Goal: Task Accomplishment & Management: Use online tool/utility

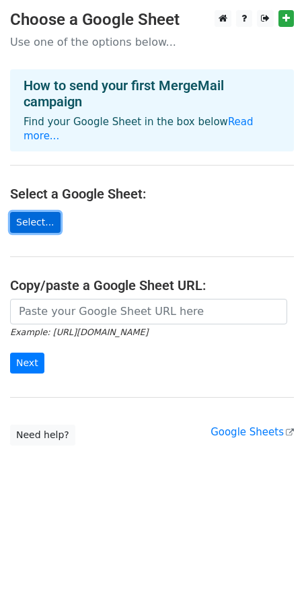
click at [46, 226] on link "Select..." at bounding box center [35, 222] width 51 height 21
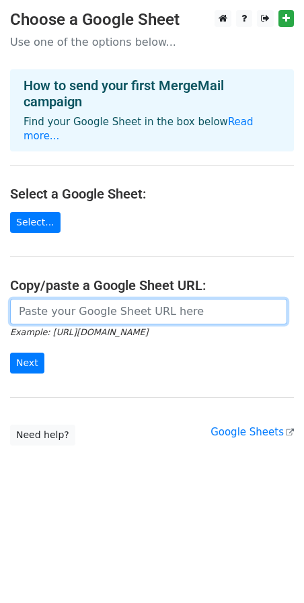
click at [77, 312] on input "url" at bounding box center [148, 312] width 277 height 26
click at [100, 310] on input "url" at bounding box center [148, 312] width 277 height 26
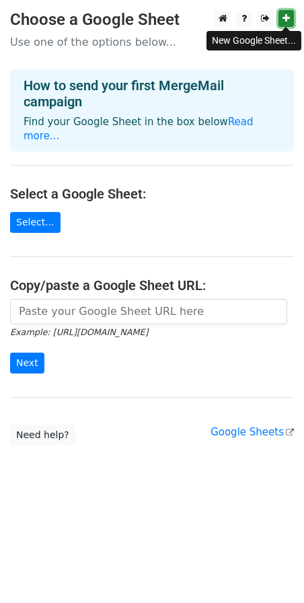
click at [280, 20] on link at bounding box center [286, 18] width 15 height 17
click at [34, 220] on link "Select..." at bounding box center [35, 222] width 51 height 21
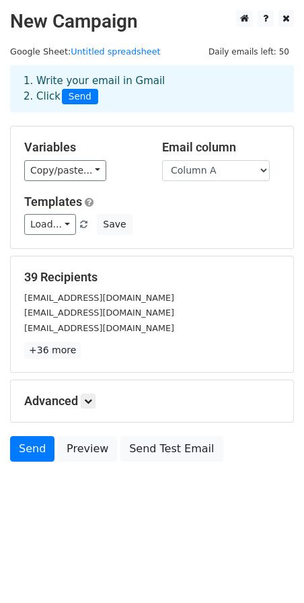
click at [88, 391] on div "Advanced Tracking Track Opens UTM Codes Track Clicks Filters Only include sprea…" at bounding box center [152, 401] width 283 height 42
click at [90, 402] on icon at bounding box center [88, 401] width 8 height 8
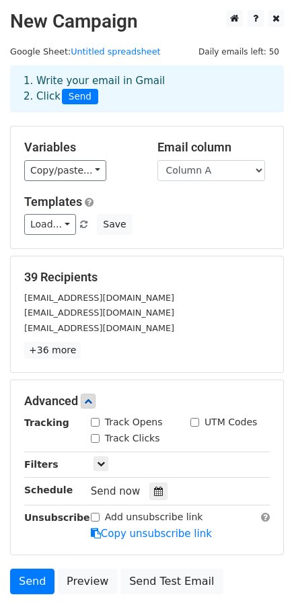
click at [108, 336] on div "39 Recipients [EMAIL_ADDRESS][DOMAIN_NAME] [EMAIL_ADDRESS][DOMAIN_NAME] [EMAIL_…" at bounding box center [147, 314] width 246 height 89
click at [72, 349] on link "+36 more" at bounding box center [52, 350] width 57 height 17
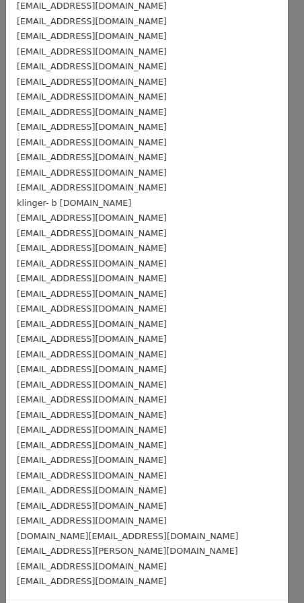
scroll to position [110, 0]
